Goal: Task Accomplishment & Management: Manage account settings

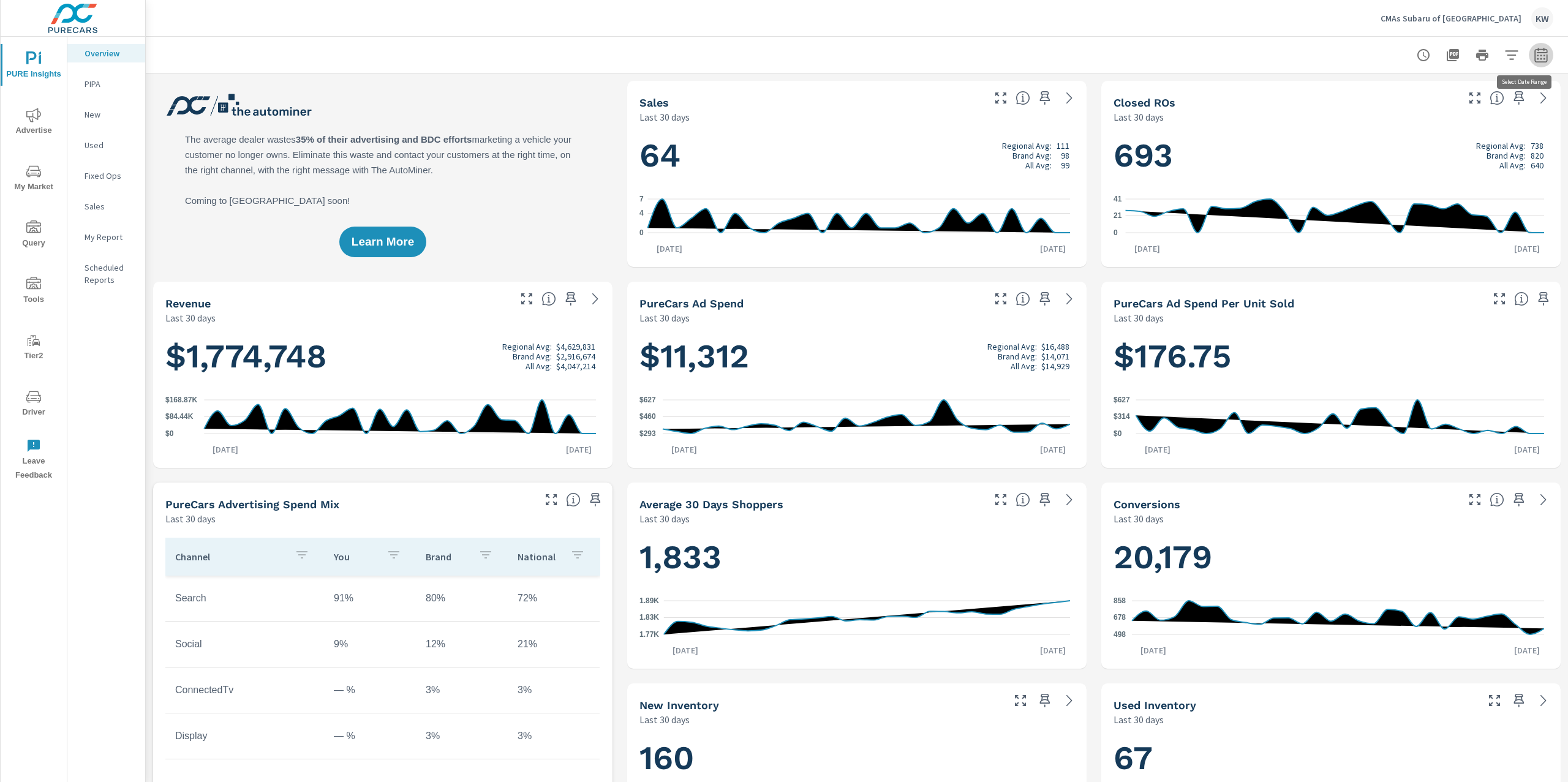
click at [1534, 53] on icon "button" at bounding box center [1541, 54] width 15 height 15
click at [1428, 110] on select "Custom Yesterday Last week Last 7 days Last 14 days Last 30 days Last 45 days L…" at bounding box center [1431, 106] width 122 height 25
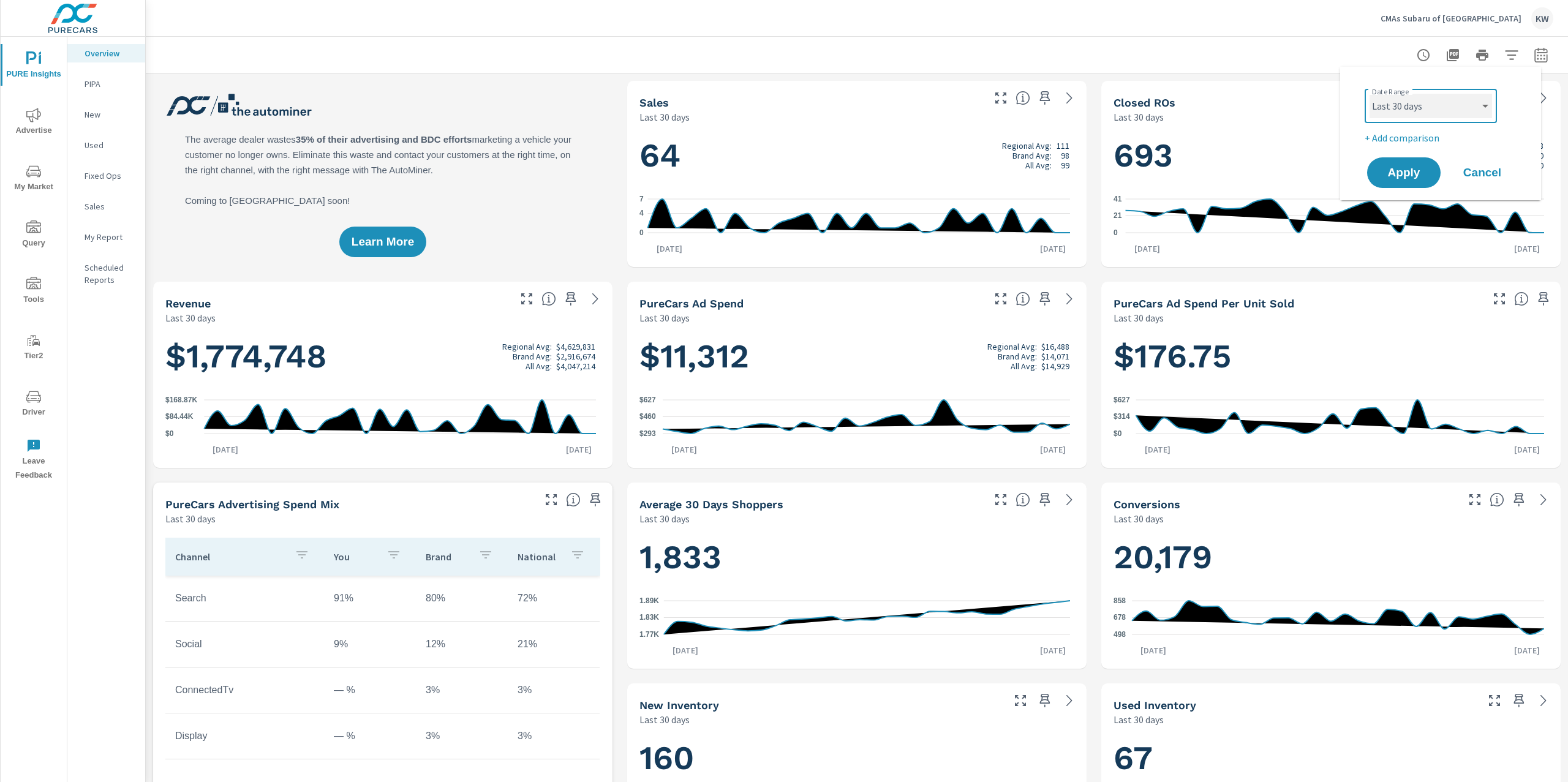
select select "Last month"
click at [1370, 94] on select "Custom Yesterday Last week Last 7 days Last 14 days Last 30 days Last 45 days L…" at bounding box center [1431, 106] width 122 height 25
click at [1403, 191] on div "Date Range Custom Yesterday Last week Last 7 days Last 14 days Last 30 days Las…" at bounding box center [1440, 133] width 201 height 134
click at [1403, 176] on span "Apply" at bounding box center [1403, 173] width 50 height 11
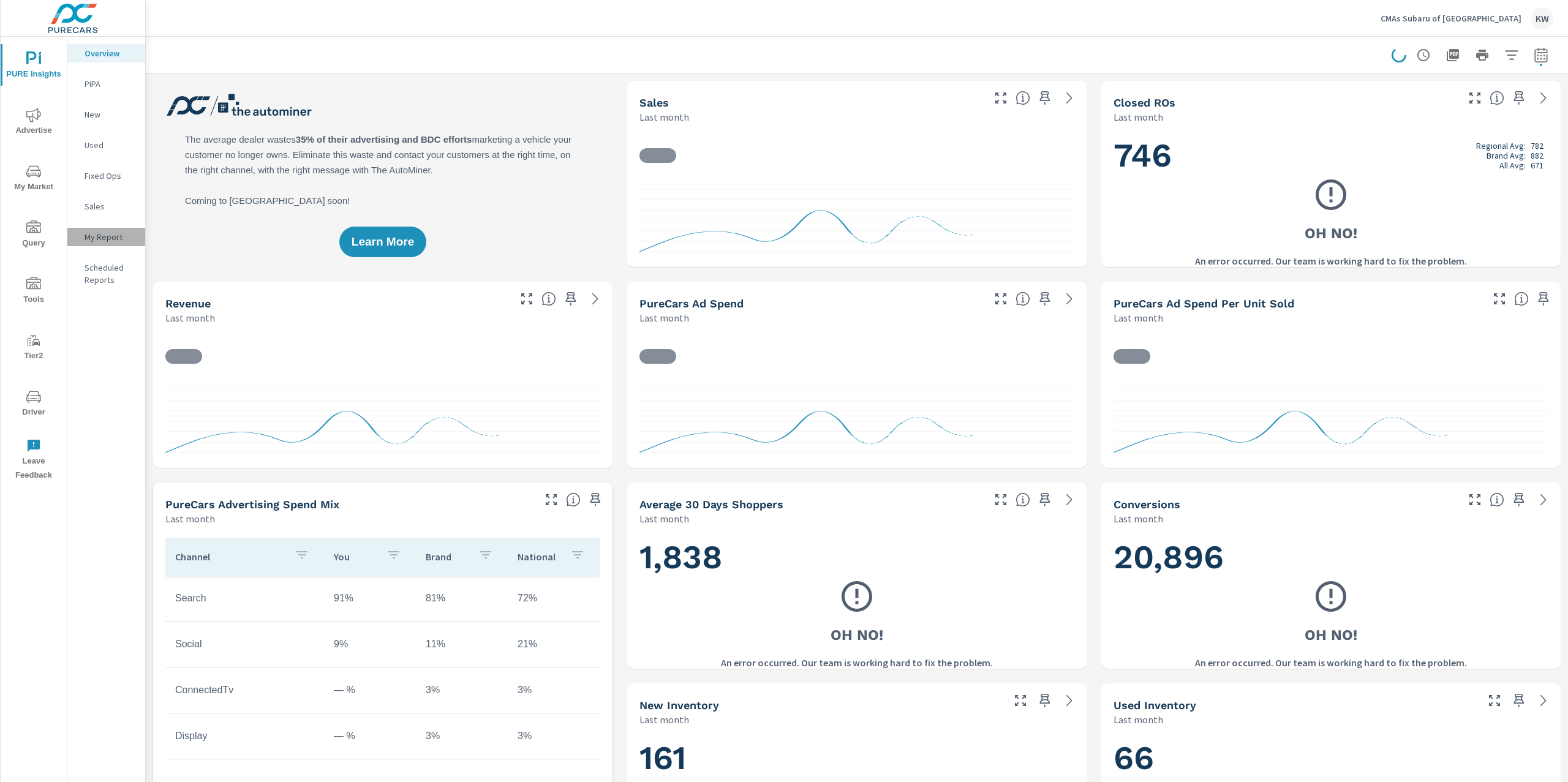
click at [117, 236] on p "My Report" at bounding box center [110, 236] width 51 height 12
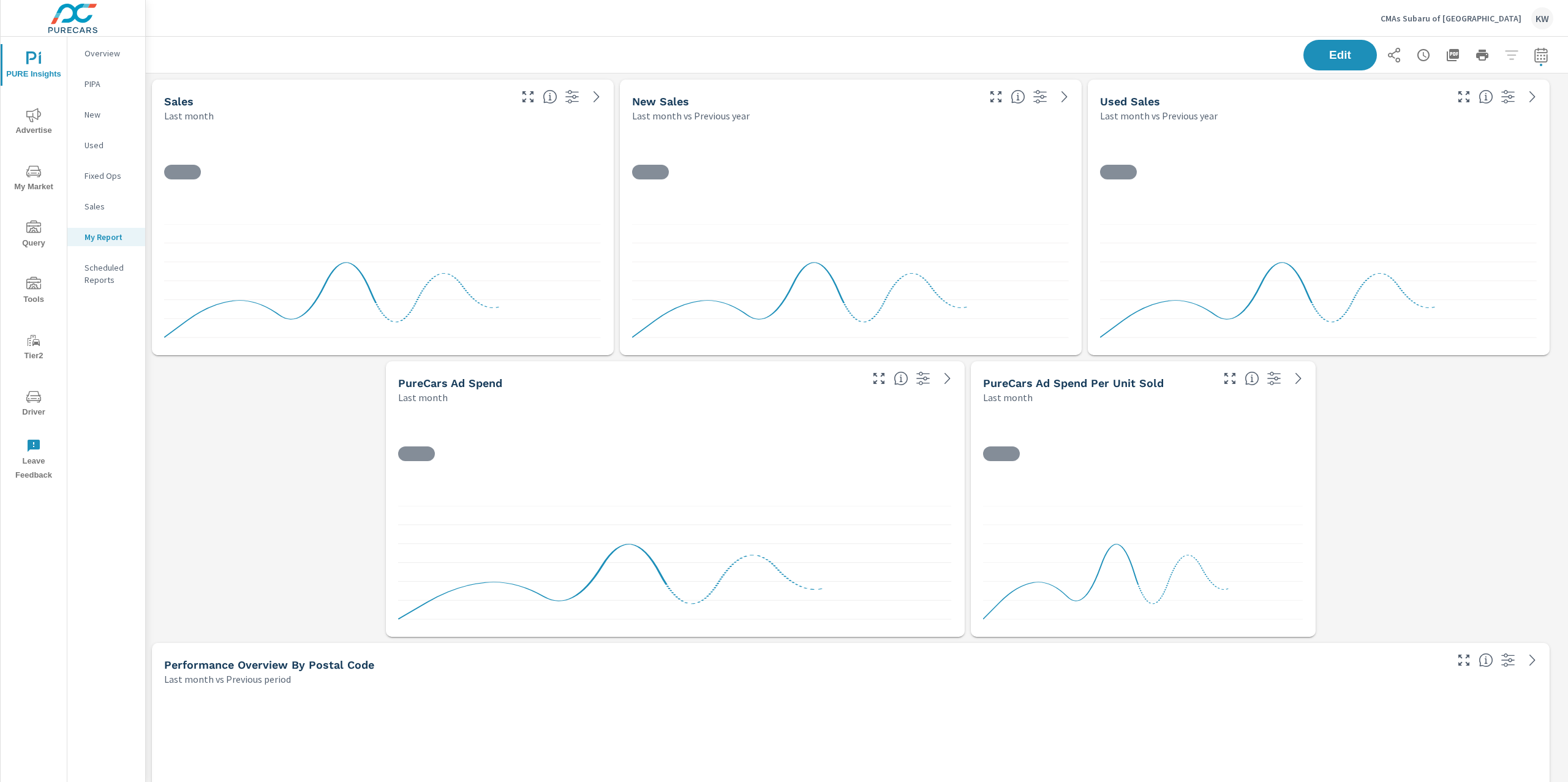
scroll to position [9887, 1436]
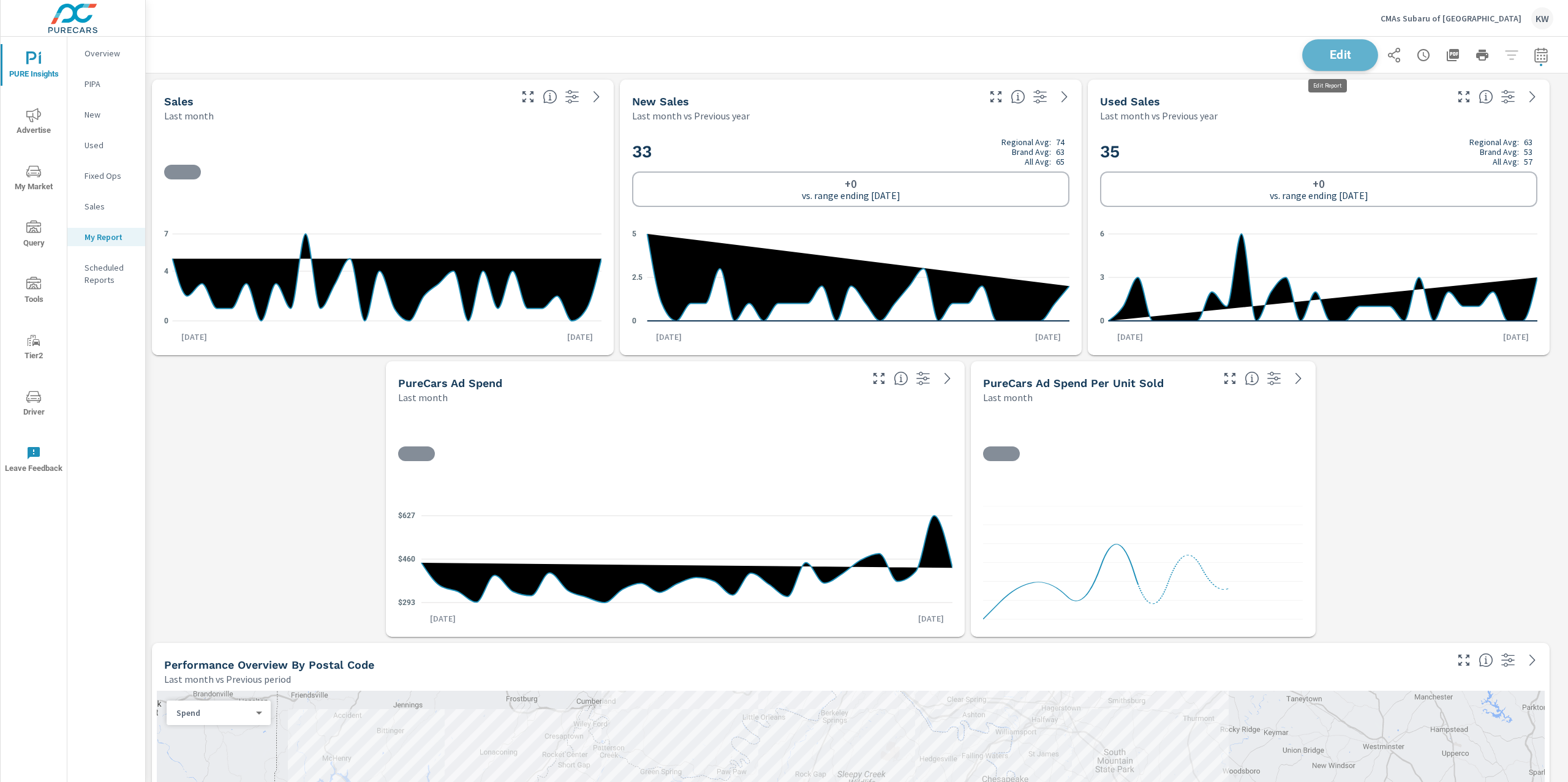
click at [1326, 56] on span "Edit" at bounding box center [1340, 54] width 50 height 11
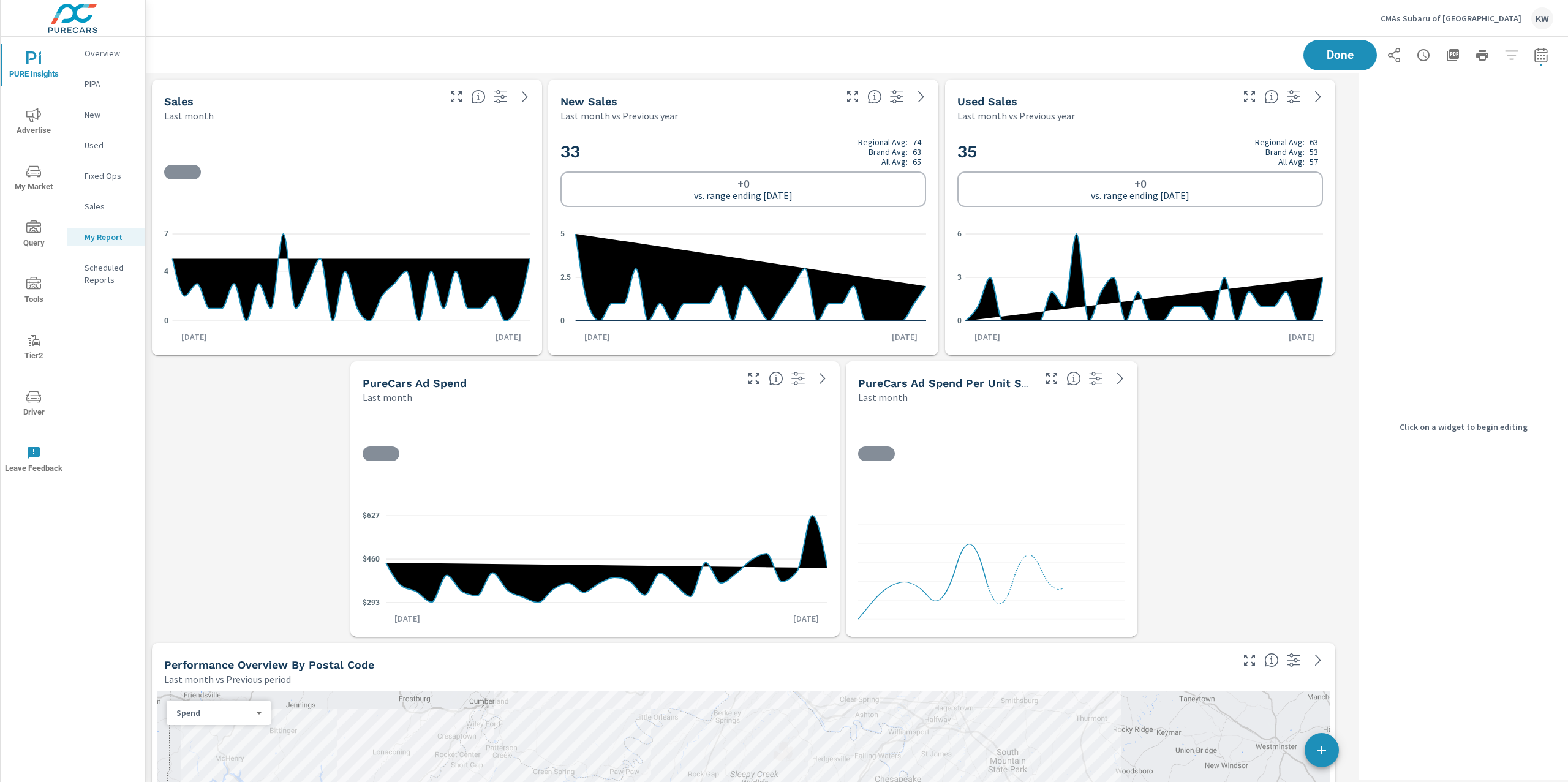
scroll to position [6, 6]
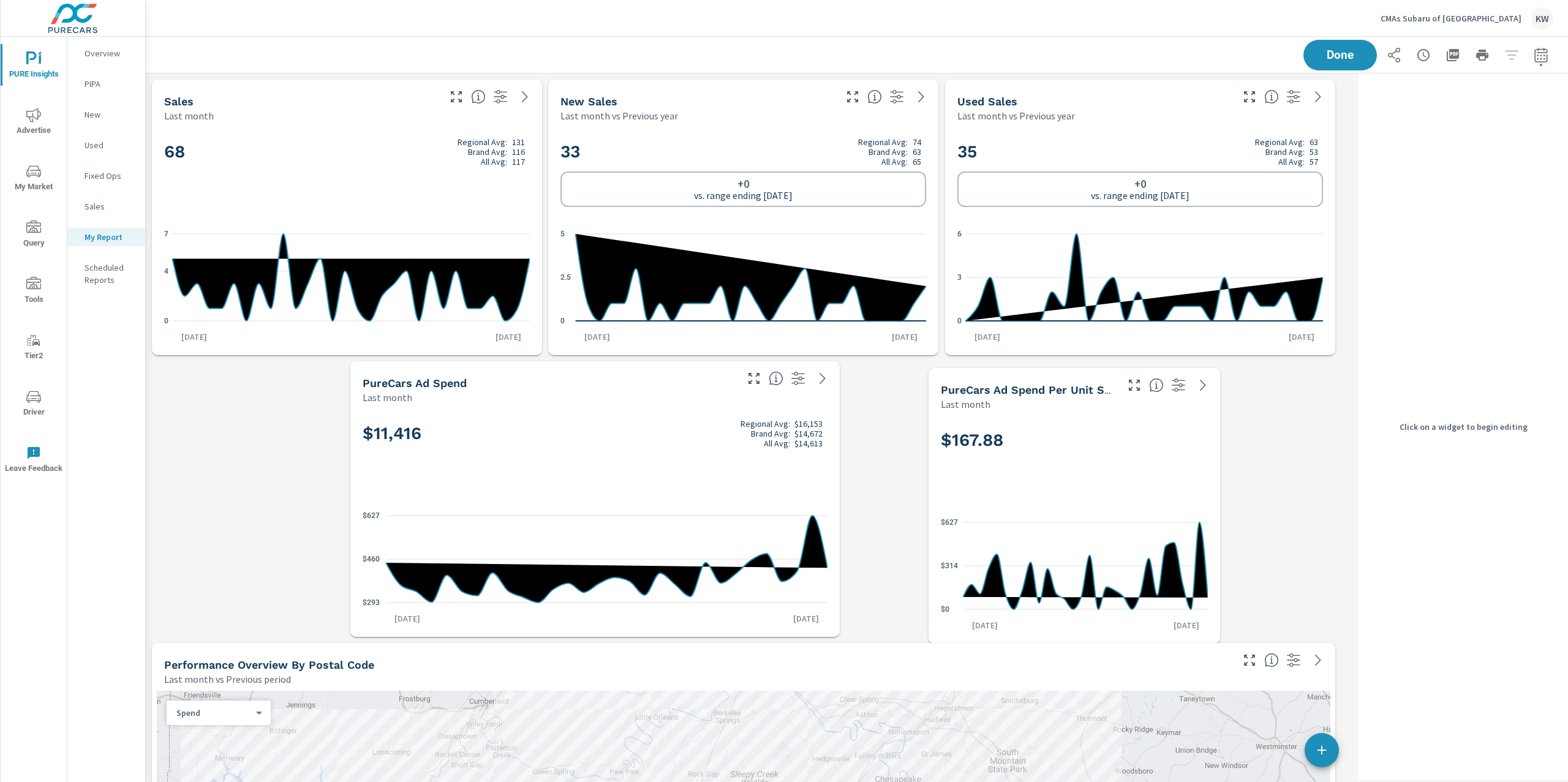
drag, startPoint x: 1033, startPoint y: 496, endPoint x: 1112, endPoint y: 500, distance: 79.1
click at [1111, 500] on div "$167.88 $0 $314 $627 Sep 1st Sep 30th" at bounding box center [1074, 527] width 282 height 223
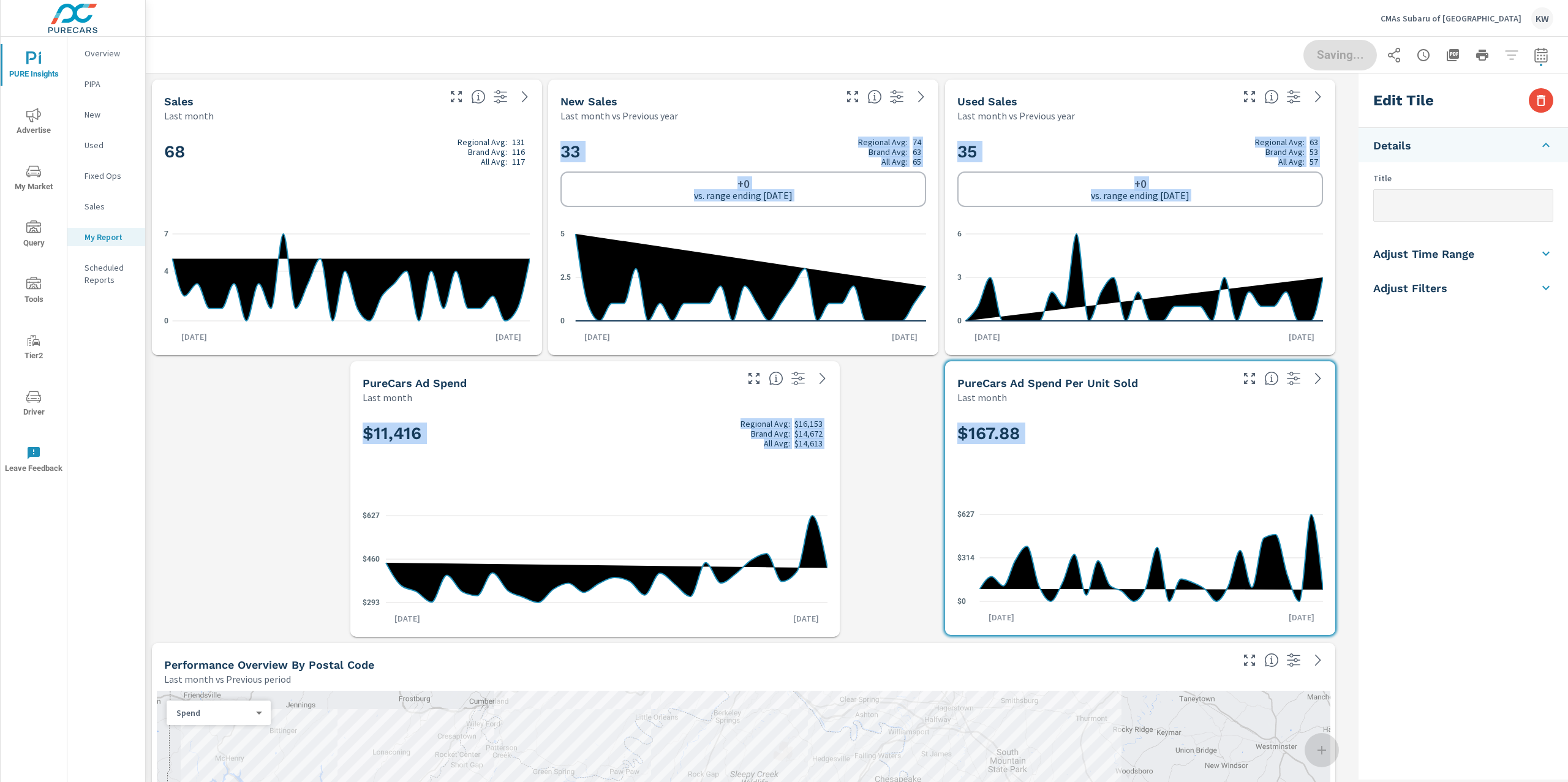
drag, startPoint x: 1237, startPoint y: 633, endPoint x: 1344, endPoint y: 631, distance: 107.0
